Goal: Task Accomplishment & Management: Complete application form

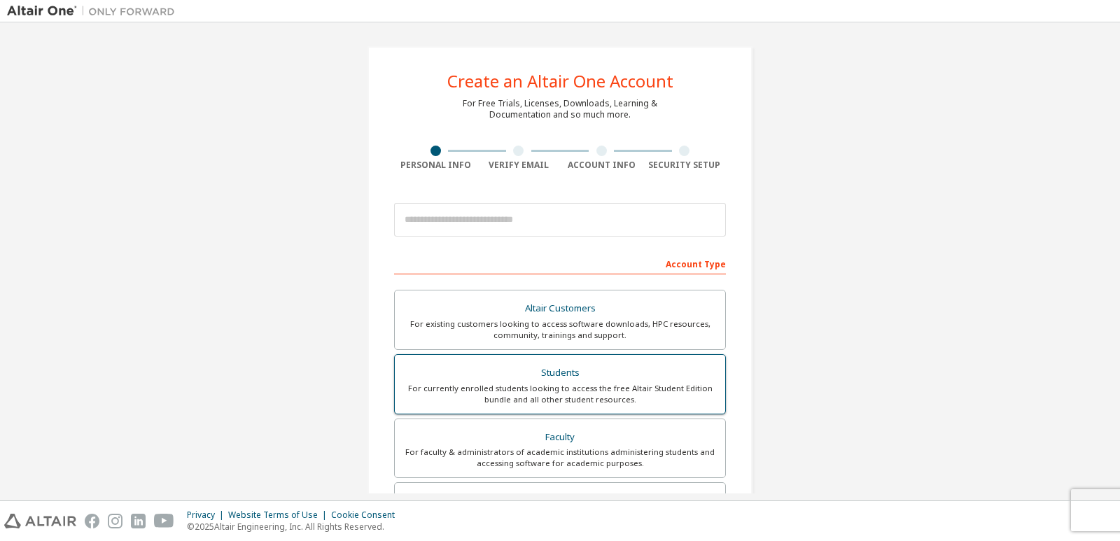
click at [627, 395] on div "For currently enrolled students looking to access the free Altair Student Editi…" at bounding box center [560, 394] width 314 height 22
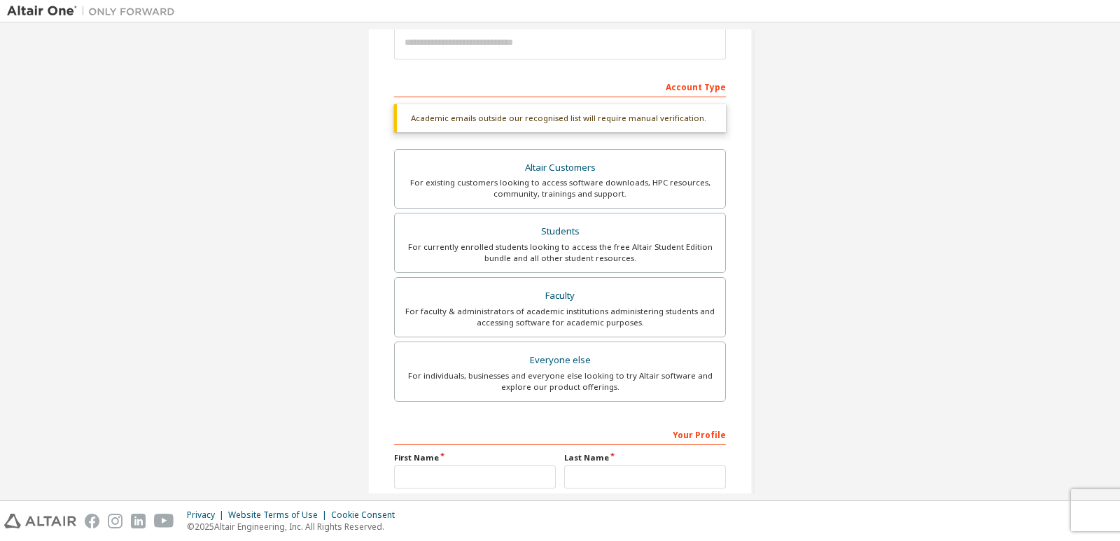
scroll to position [210, 0]
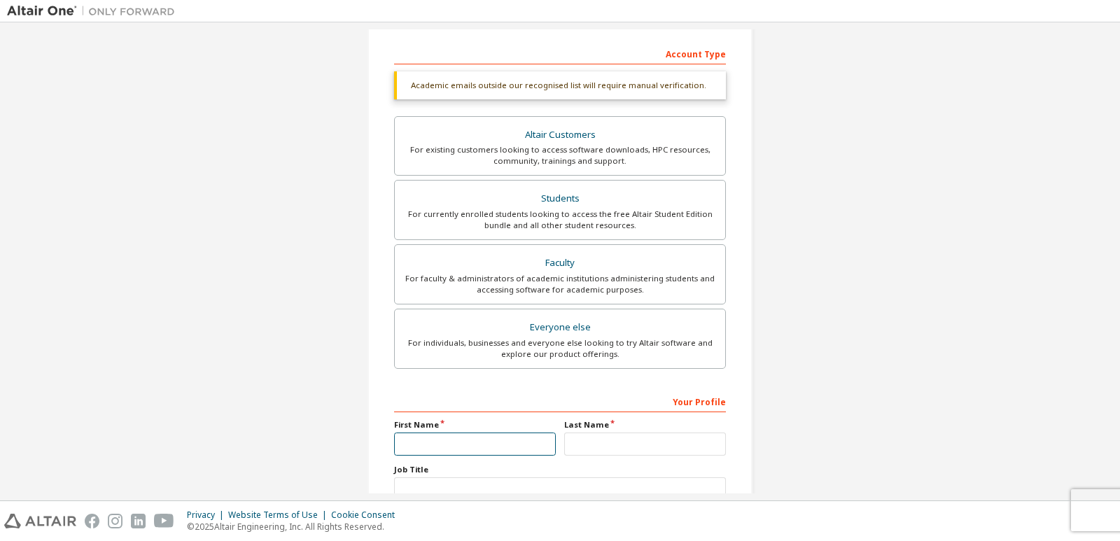
click at [519, 441] on input "text" at bounding box center [475, 444] width 162 height 23
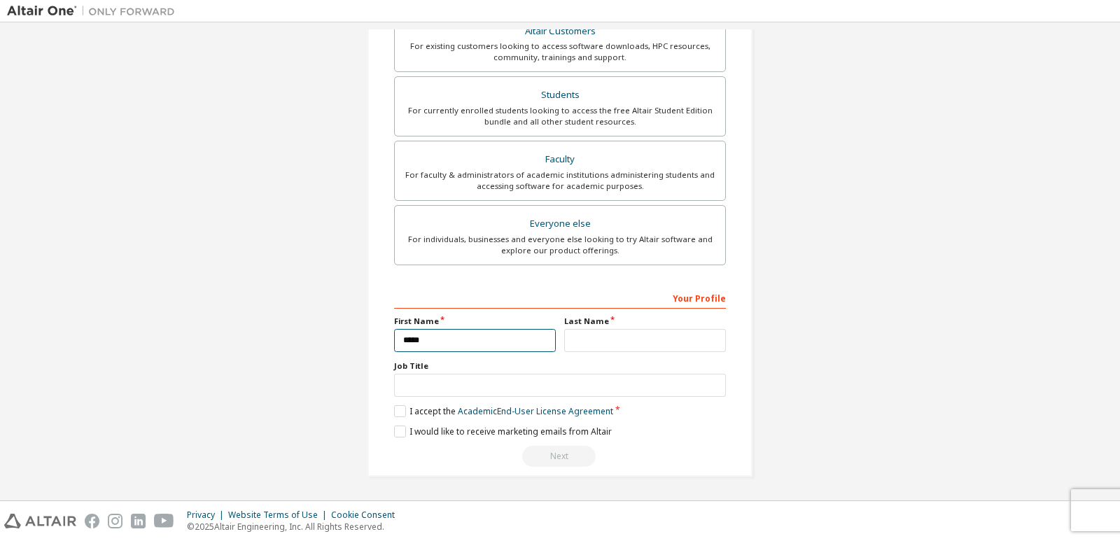
type input "*****"
click at [616, 333] on input "text" at bounding box center [645, 340] width 162 height 23
type input "******"
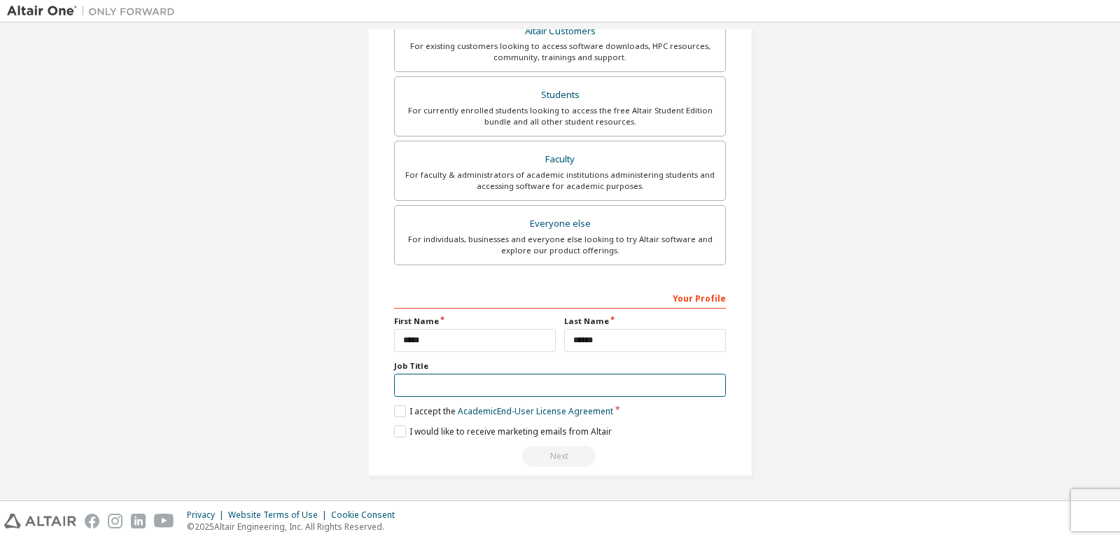
click at [706, 382] on input "text" at bounding box center [560, 385] width 332 height 23
type input "*******"
click at [401, 422] on div "Your Profile First Name ***** Last Name ****** Job Title ******* Please provide…" at bounding box center [560, 376] width 332 height 181
click at [394, 412] on label "I accept the Academic End-User License Agreement" at bounding box center [503, 411] width 219 height 12
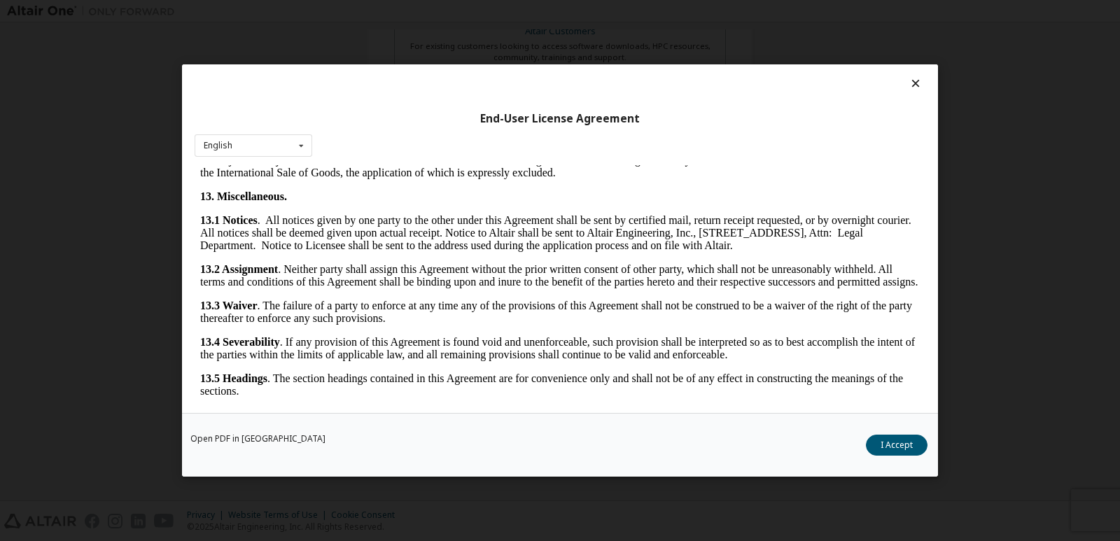
scroll to position [2281, 0]
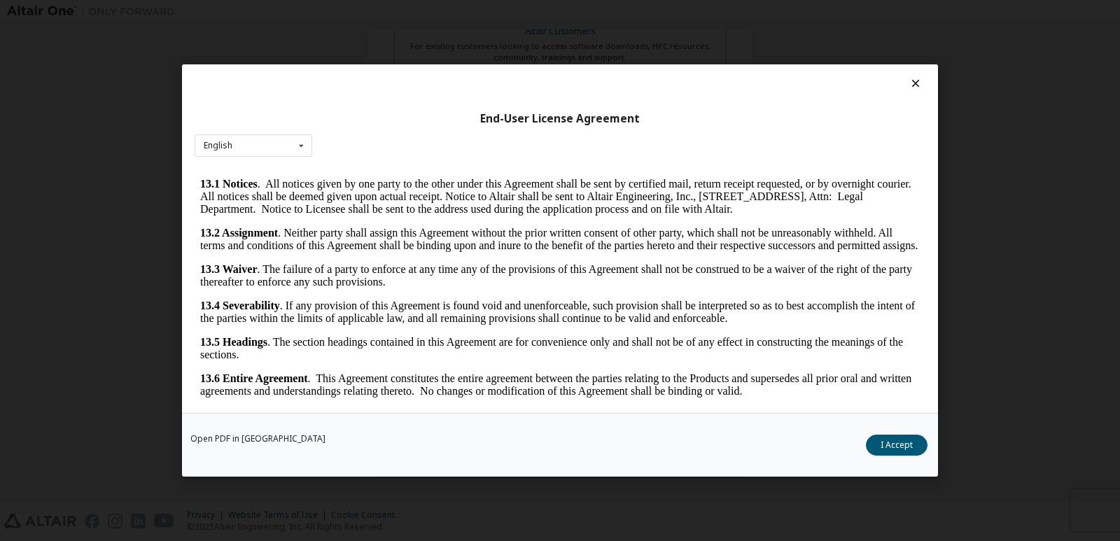
click at [970, 337] on div "End-User License Agreement English English Open PDF in [GEOGRAPHIC_DATA] I Acce…" at bounding box center [560, 270] width 1120 height 541
click at [911, 441] on button "I Accept" at bounding box center [897, 445] width 62 height 21
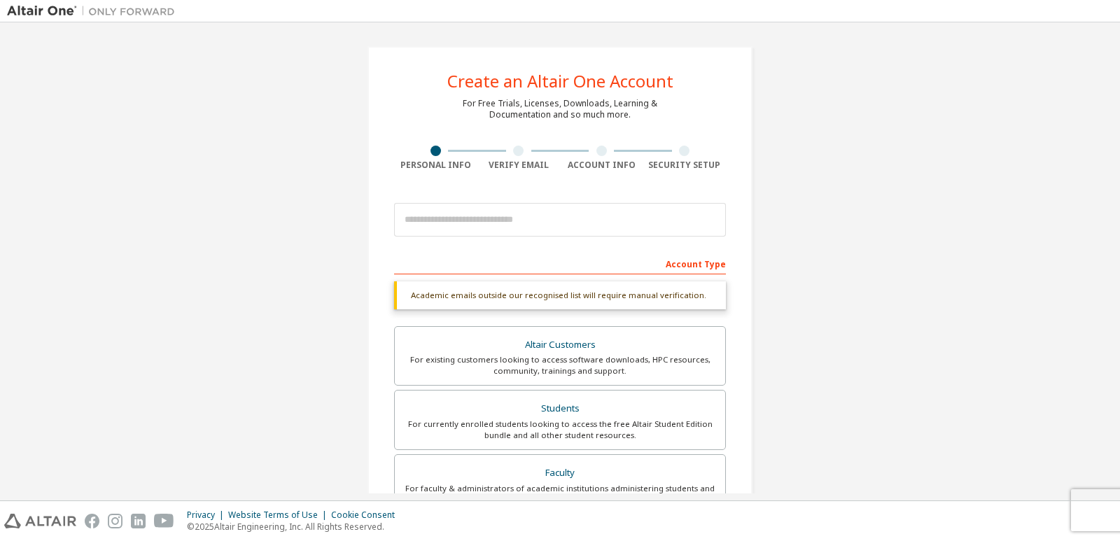
scroll to position [314, 0]
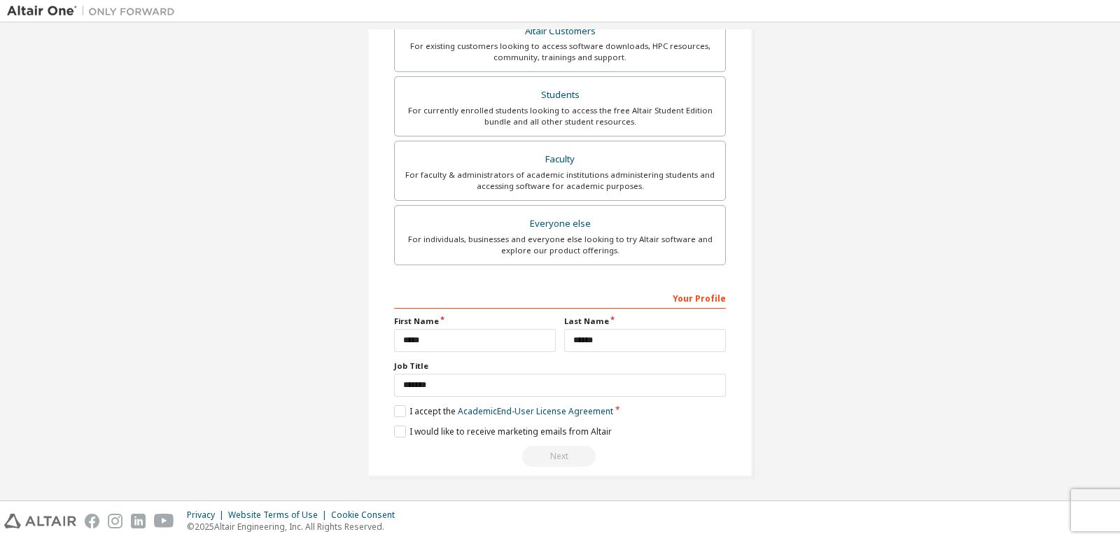
click at [565, 465] on div "Next" at bounding box center [560, 456] width 332 height 21
click at [567, 460] on div "Next" at bounding box center [560, 456] width 332 height 21
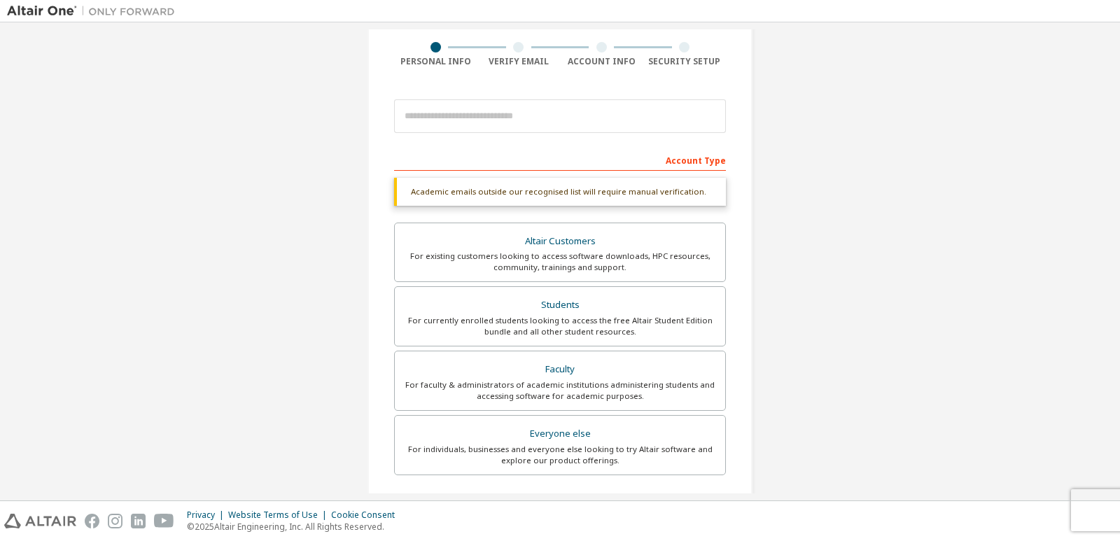
click at [516, 59] on div "Verify Email" at bounding box center [518, 61] width 83 height 11
click at [503, 39] on div "Create an Altair One Account For Free Trials, Licenses, Downloads, Learning & D…" at bounding box center [560, 315] width 385 height 744
click at [503, 40] on div "Create an Altair One Account For Free Trials, Licenses, Downloads, Learning & D…" at bounding box center [560, 315] width 385 height 744
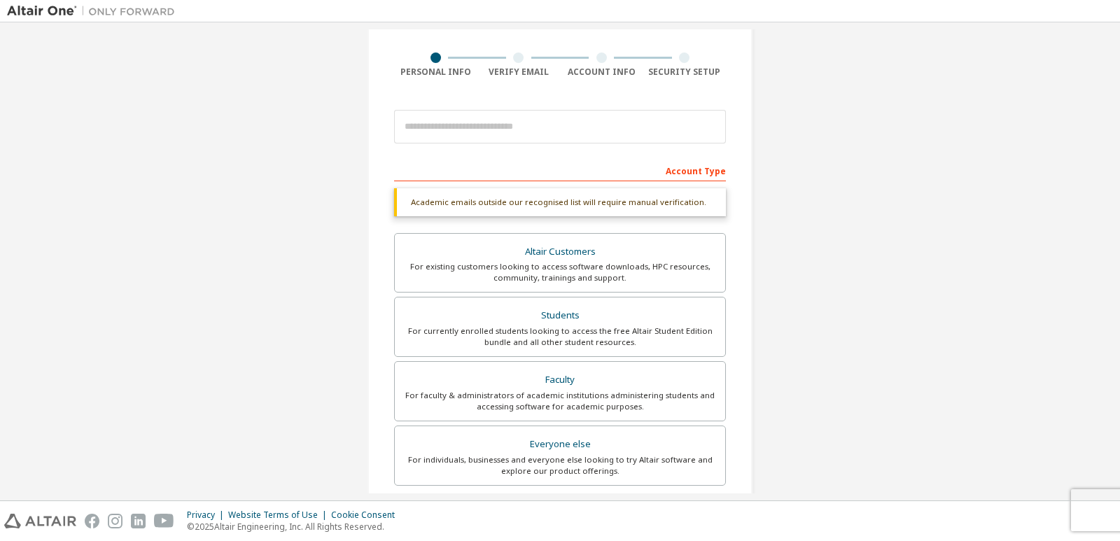
click at [503, 40] on div "Create an Altair One Account For Free Trials, Licenses, Downloads, Learning & D…" at bounding box center [560, 325] width 385 height 744
click at [571, 204] on div "Academic emails outside our recognised list will require manual verification." at bounding box center [560, 202] width 332 height 28
drag, startPoint x: 571, startPoint y: 205, endPoint x: 578, endPoint y: 154, distance: 51.5
click at [578, 154] on form "This is a federated email. No need to register a new account. You should be abl…" at bounding box center [560, 395] width 332 height 585
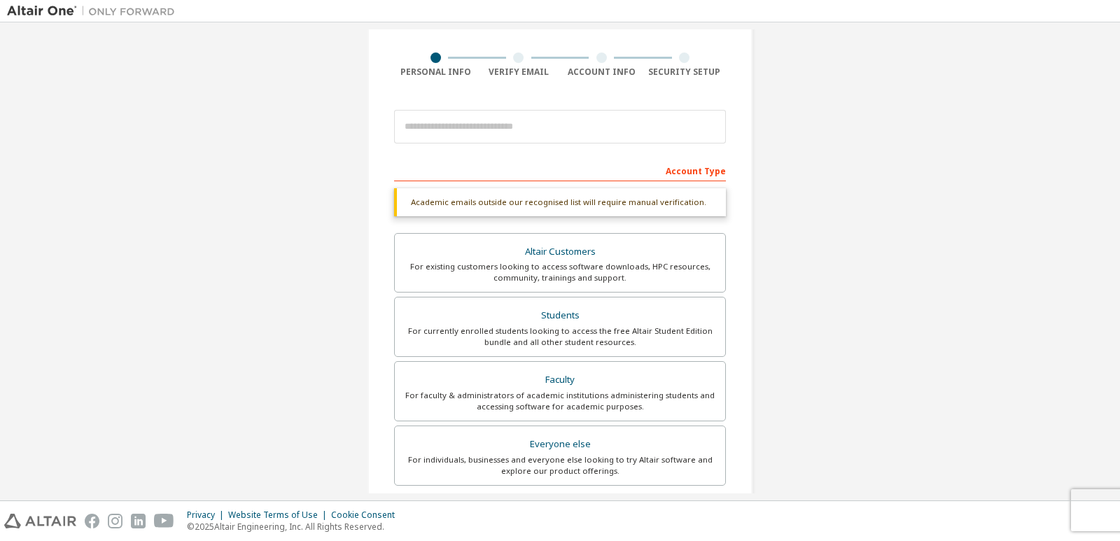
scroll to position [314, 0]
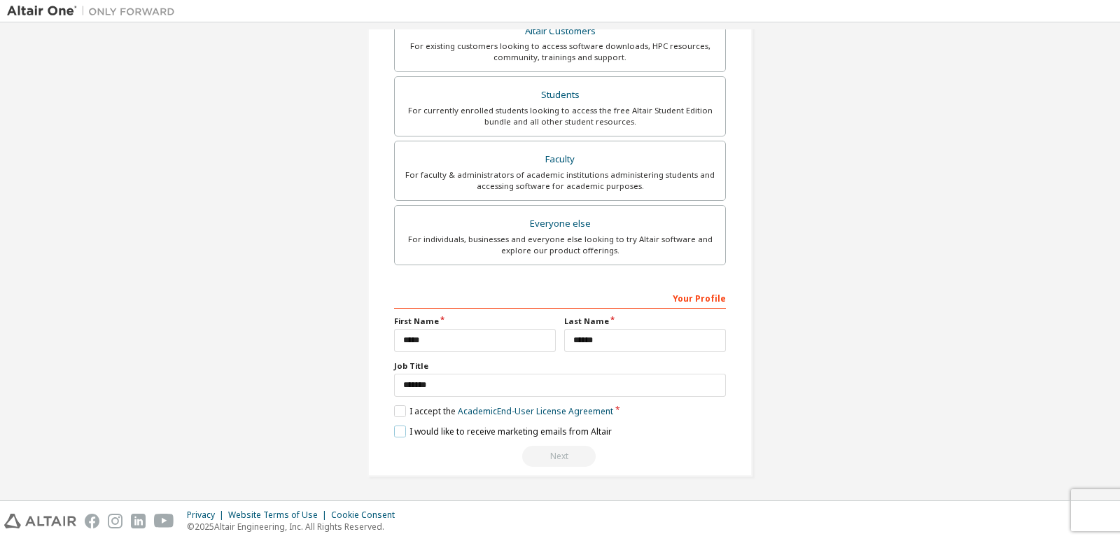
click at [402, 429] on label "I would like to receive marketing emails from Altair" at bounding box center [503, 432] width 218 height 12
click at [401, 409] on label "I accept the Academic End-User License Agreement" at bounding box center [503, 411] width 219 height 12
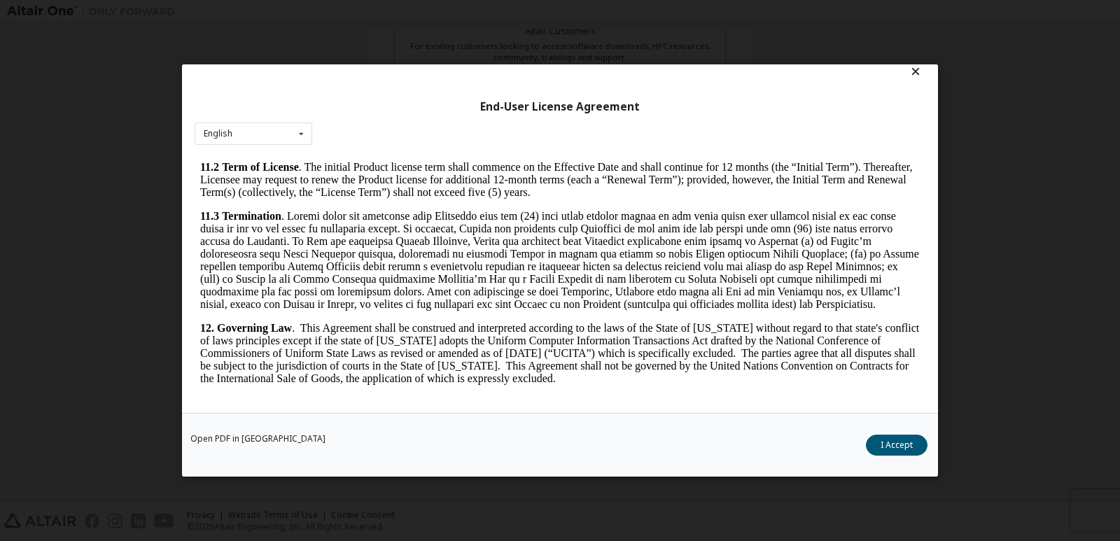
scroll to position [2281, 0]
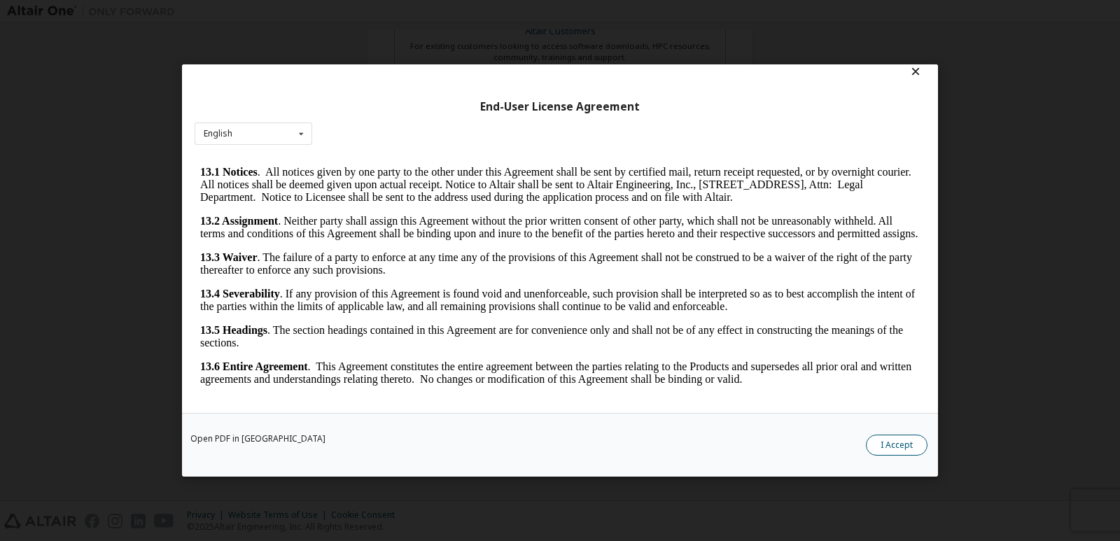
click at [893, 451] on button "I Accept" at bounding box center [897, 445] width 62 height 21
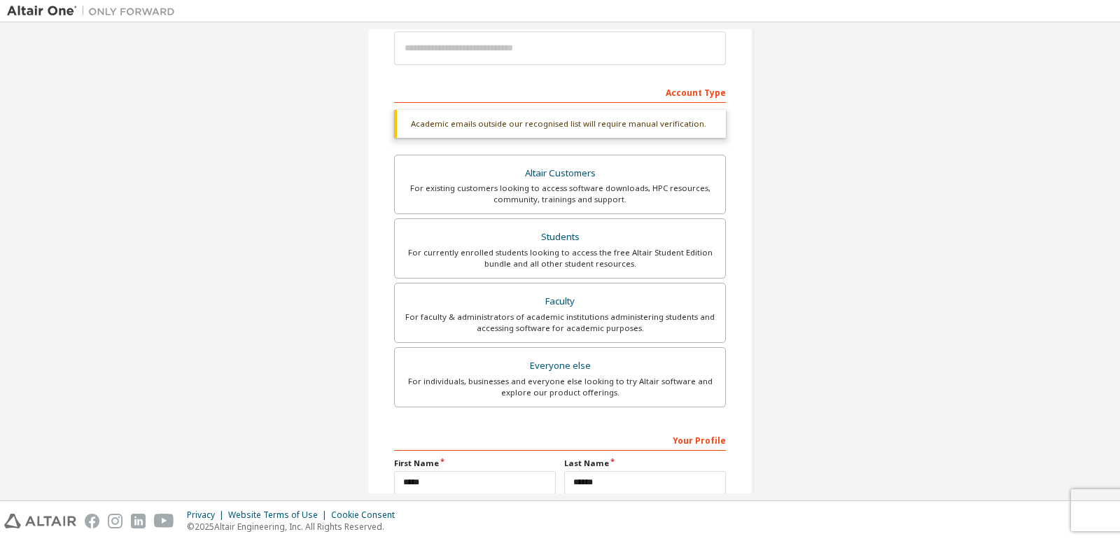
scroll to position [104, 0]
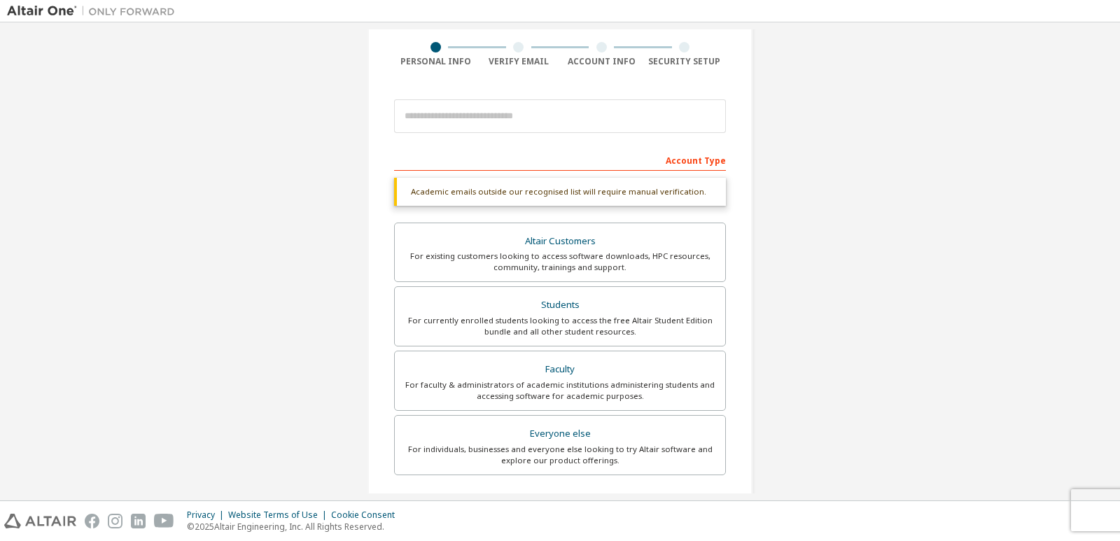
click at [688, 161] on div "Account Type" at bounding box center [560, 159] width 332 height 22
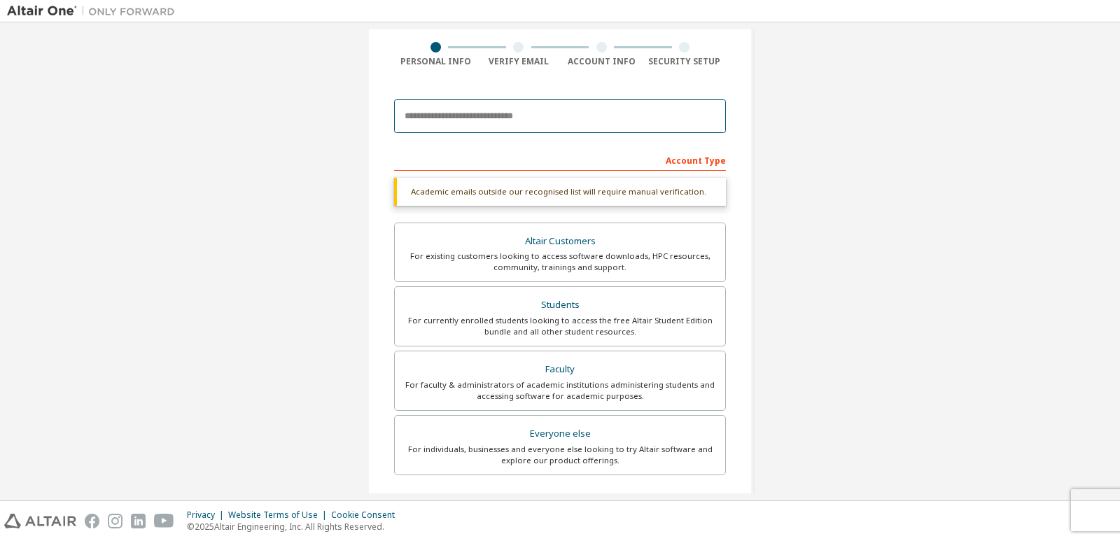
click at [624, 113] on input "email" at bounding box center [560, 116] width 332 height 34
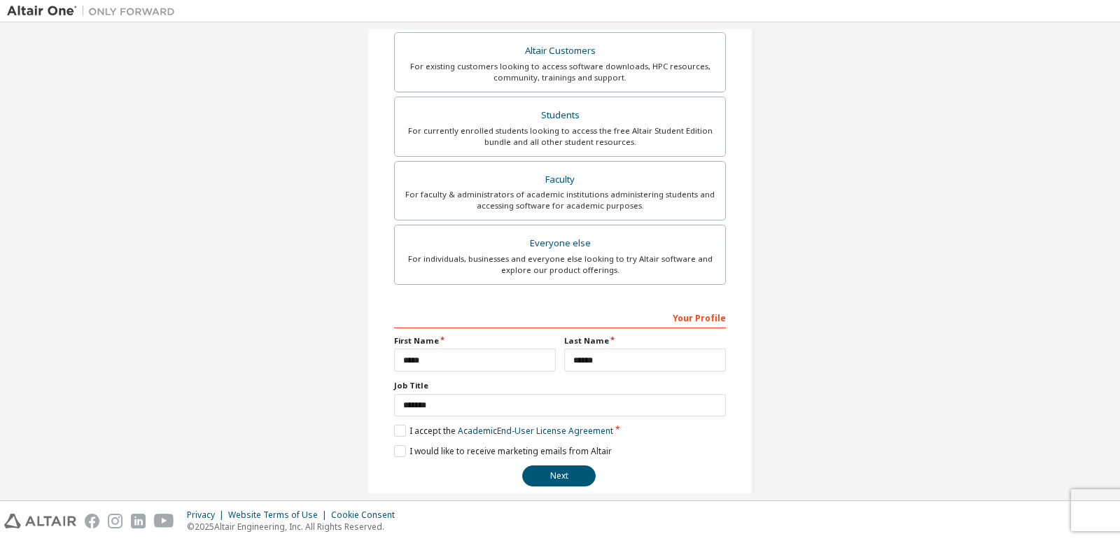
scroll to position [277, 0]
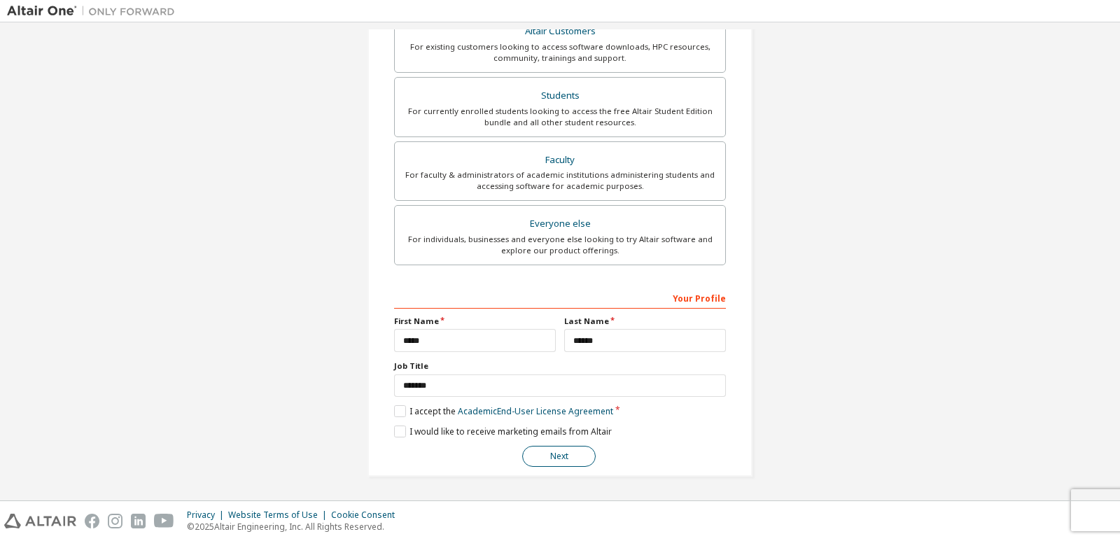
type input "**********"
click at [572, 448] on button "Next" at bounding box center [559, 456] width 74 height 21
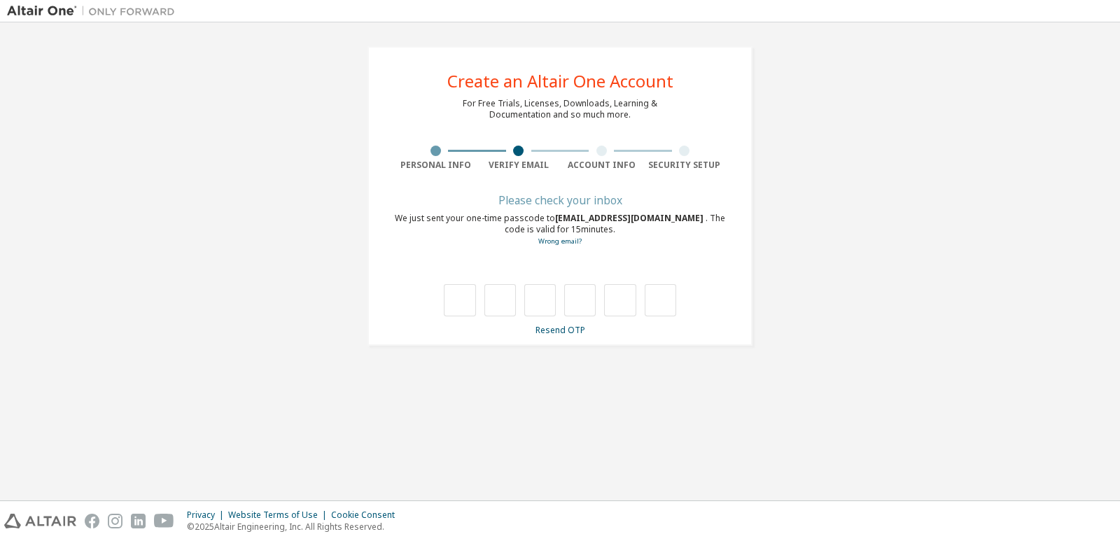
scroll to position [0, 0]
type input "*"
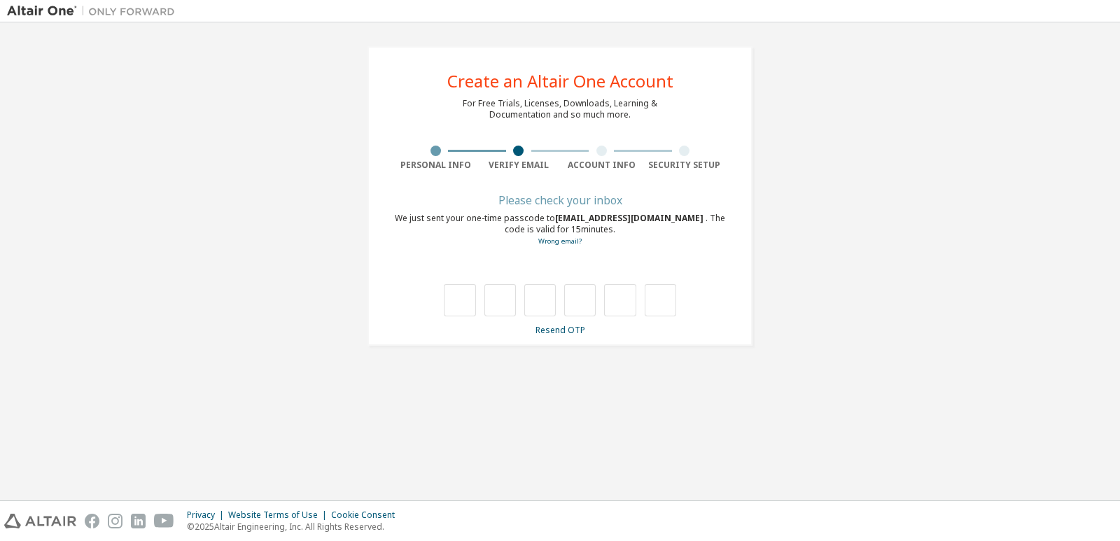
type input "*"
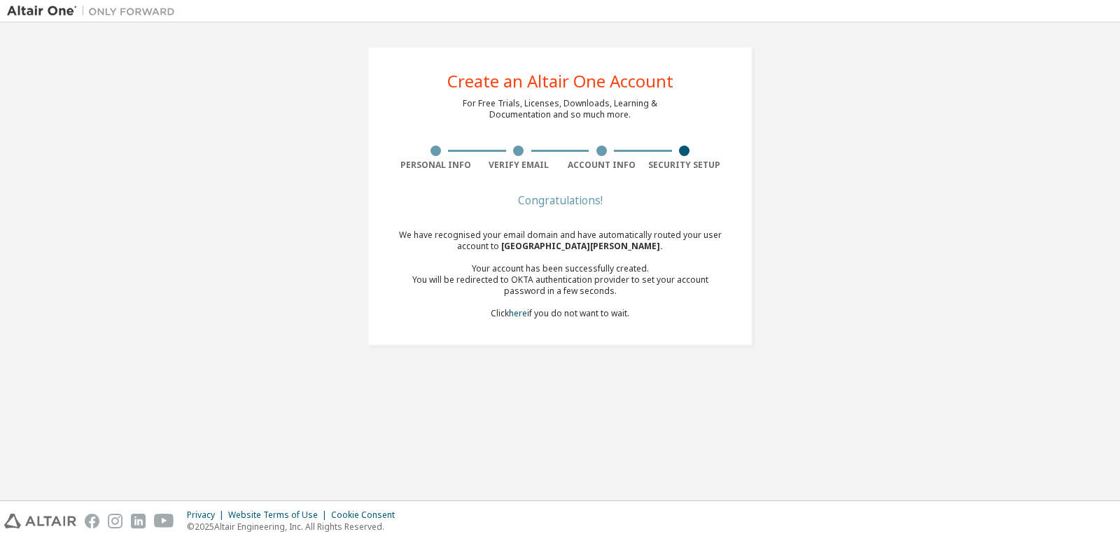
click at [677, 158] on div "Security Setup" at bounding box center [684, 158] width 83 height 25
